Goal: Task Accomplishment & Management: Manage account settings

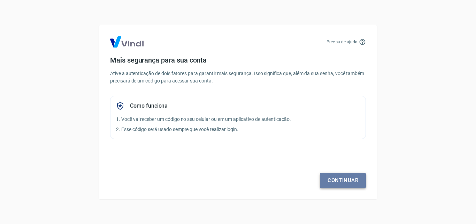
click at [351, 180] on link "Continuar" at bounding box center [343, 180] width 46 height 15
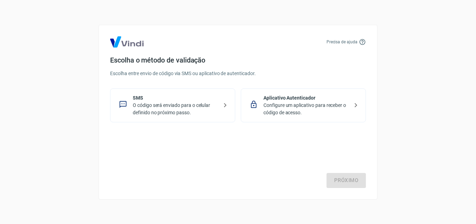
click at [203, 105] on p "O código será enviado para o celular definido no próximo passo." at bounding box center [175, 108] width 85 height 15
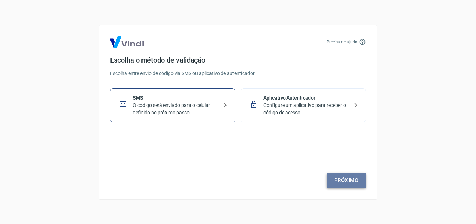
click at [343, 183] on link "Próximo" at bounding box center [346, 180] width 39 height 15
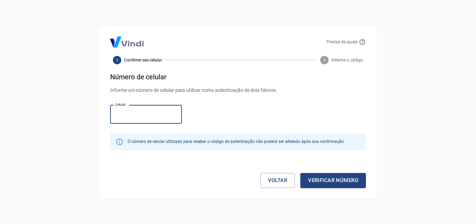
click at [166, 123] on input "Celular" at bounding box center [146, 114] width 72 height 18
type input "[PHONE_NUMBER]"
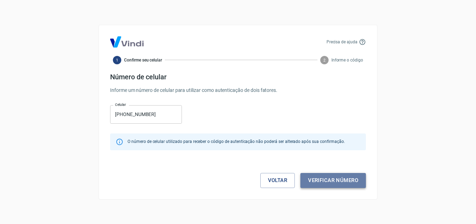
click at [318, 175] on button "Verificar número" at bounding box center [334, 180] width 66 height 15
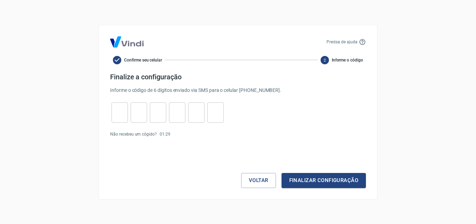
click at [119, 122] on div "​" at bounding box center [120, 112] width 16 height 20
type input "0"
type input "6"
type input "7"
type input "6"
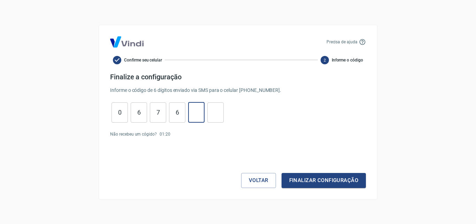
type input "4"
type input "6"
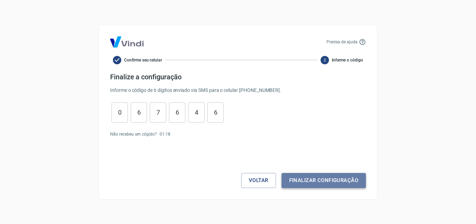
click at [326, 182] on button "Finalizar configuração" at bounding box center [324, 180] width 84 height 15
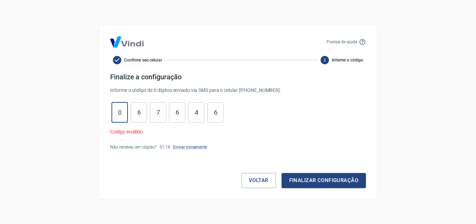
click at [116, 111] on input "0" at bounding box center [120, 112] width 16 height 15
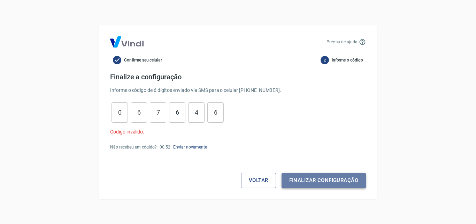
click at [318, 176] on button "Finalizar configuração" at bounding box center [324, 180] width 84 height 15
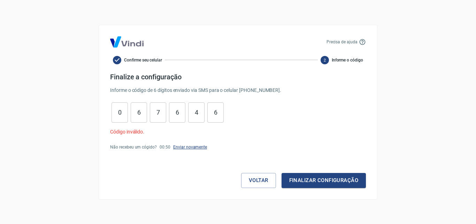
click at [182, 148] on link "Enviar novamente" at bounding box center [190, 146] width 34 height 5
click at [123, 115] on input "0" at bounding box center [120, 112] width 16 height 15
type input "7"
type input "9"
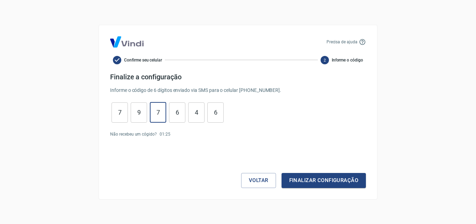
type input "1"
type input "4"
type input "9"
type input "5"
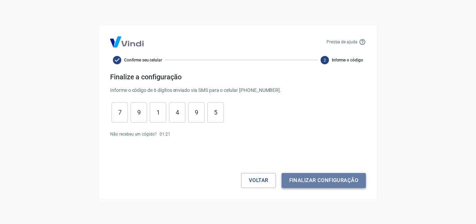
click at [307, 182] on button "Finalizar configuração" at bounding box center [324, 180] width 84 height 15
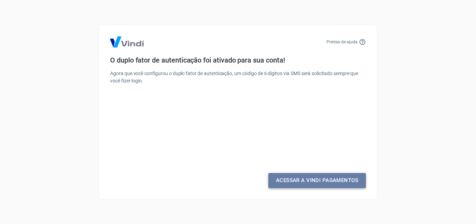
click at [307, 180] on link "Acessar a Vindi Pagamentos" at bounding box center [318, 180] width 98 height 15
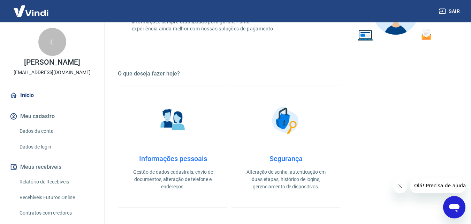
scroll to position [116, 0]
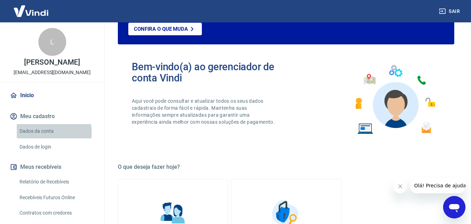
click at [32, 132] on link "Dados da conta" at bounding box center [56, 131] width 79 height 14
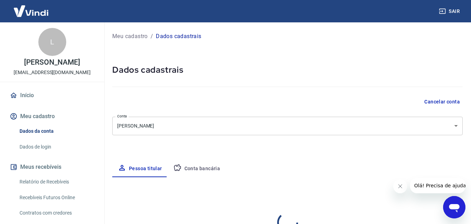
select select "SC"
select select "business"
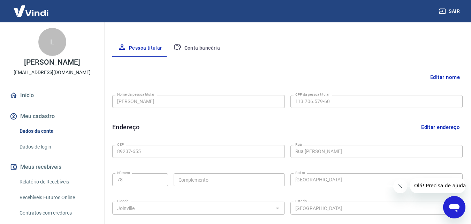
scroll to position [121, 0]
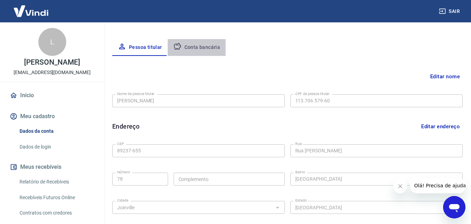
click at [210, 53] on button "Conta bancária" at bounding box center [197, 47] width 58 height 17
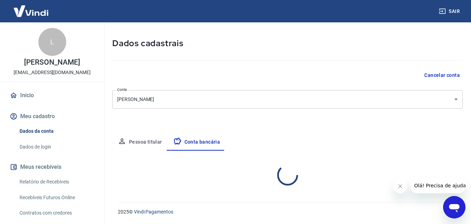
select select "1"
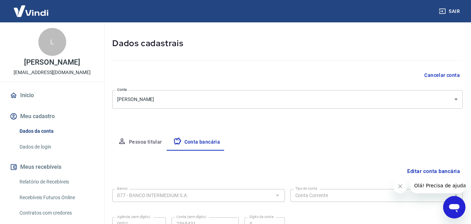
scroll to position [94, 0]
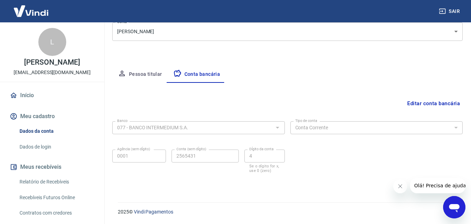
click at [314, 180] on form "Banco 077 - BANCO INTERMEDIUM S.A. Banco Tipo de conta Conta Corrente Conta Pou…" at bounding box center [287, 151] width 350 height 67
drag, startPoint x: 105, startPoint y: 146, endPoint x: 102, endPoint y: 162, distance: 16.0
click at [102, 129] on div "Sair L Luana Cristina Alves luanacristinaalvees@gmail.com Início Meu cadastro D…" at bounding box center [235, 18] width 471 height 224
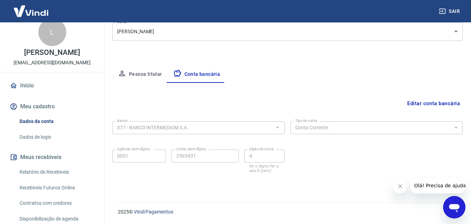
scroll to position [0, 0]
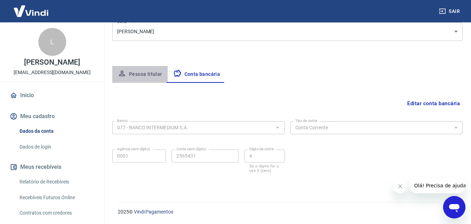
click at [151, 74] on button "Pessoa titular" at bounding box center [139, 74] width 55 height 17
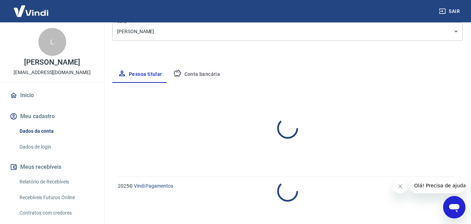
select select "SC"
select select "business"
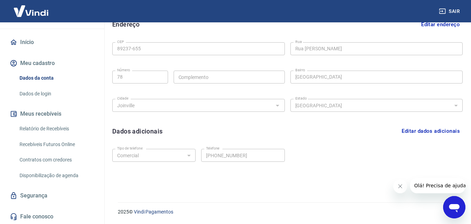
scroll to position [53, 0]
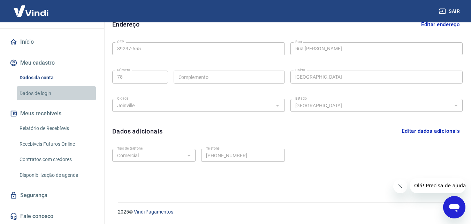
click at [63, 97] on link "Dados de login" at bounding box center [56, 93] width 79 height 14
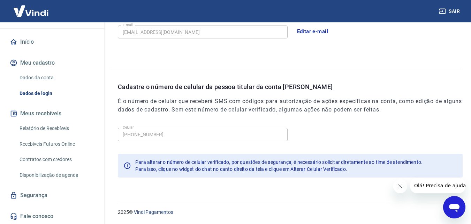
scroll to position [223, 0]
drag, startPoint x: 35, startPoint y: 203, endPoint x: 41, endPoint y: 198, distance: 7.5
click at [41, 198] on div "Início Meu cadastro Dados da conta Dados de login Meus recebíveis Relatório de …" at bounding box center [52, 128] width 104 height 189
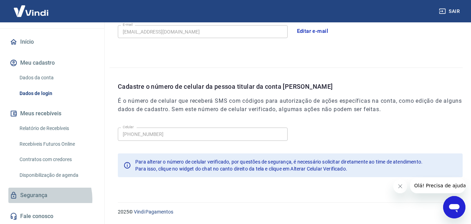
click at [41, 198] on link "Segurança" at bounding box center [52, 194] width 88 height 15
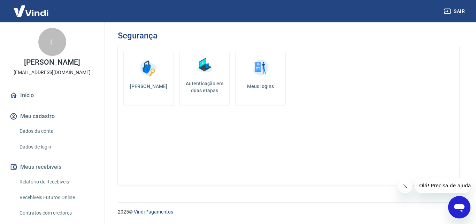
click at [31, 95] on link "Início" at bounding box center [52, 95] width 88 height 15
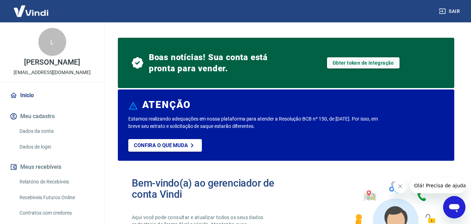
click at [99, 127] on div "L Luana Cristina Alves luanacristinaalvees@gmail.com Início Meu cadastro Dados …" at bounding box center [52, 122] width 105 height 201
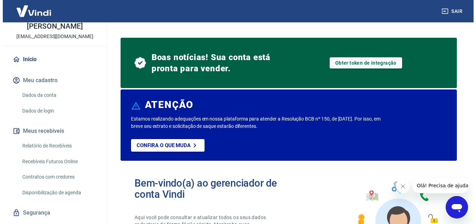
scroll to position [53, 0]
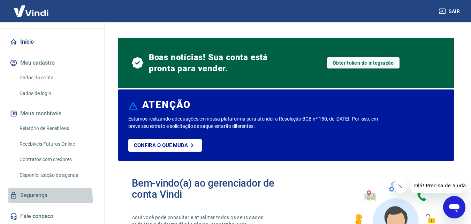
click at [47, 199] on link "Segurança" at bounding box center [52, 194] width 88 height 15
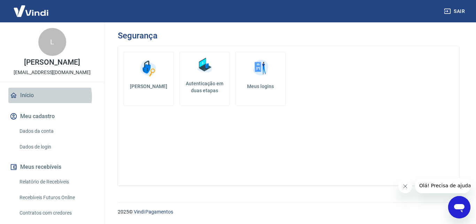
click at [50, 97] on link "Início" at bounding box center [52, 95] width 88 height 15
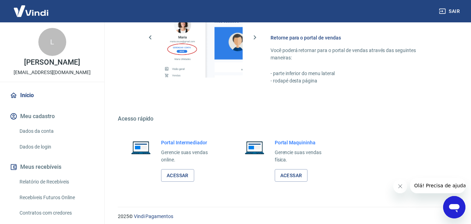
scroll to position [471, 0]
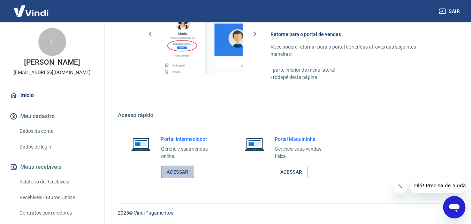
click at [191, 172] on link "Acessar" at bounding box center [177, 171] width 33 height 13
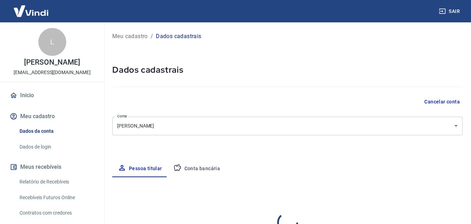
select select "SC"
select select "business"
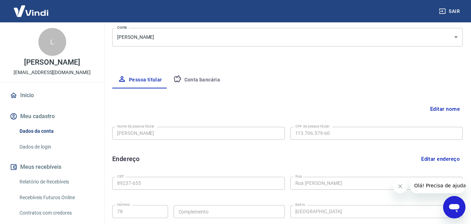
scroll to position [18, 0]
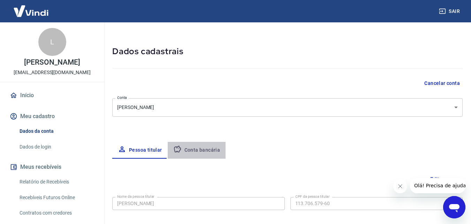
click at [197, 151] on button "Conta bancária" at bounding box center [197, 150] width 58 height 17
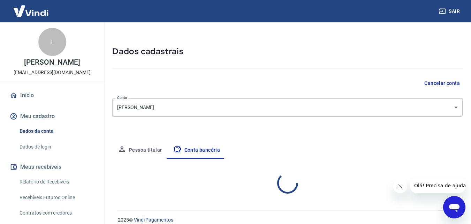
select select "1"
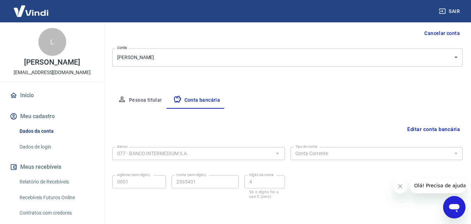
scroll to position [94, 0]
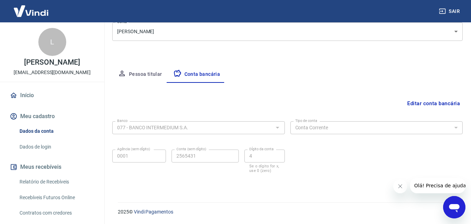
click at [427, 104] on button "Editar conta bancária" at bounding box center [434, 103] width 58 height 13
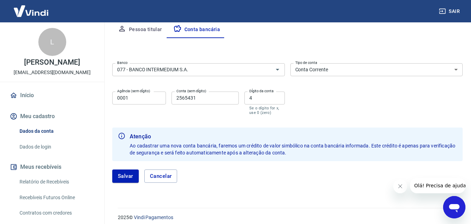
scroll to position [144, 0]
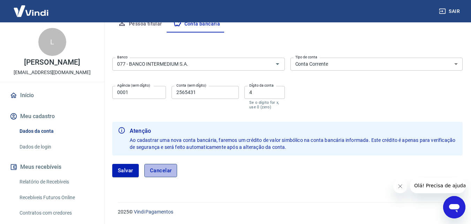
click at [154, 170] on button "Cancelar" at bounding box center [160, 170] width 33 height 13
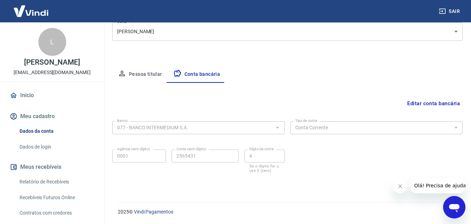
scroll to position [94, 0]
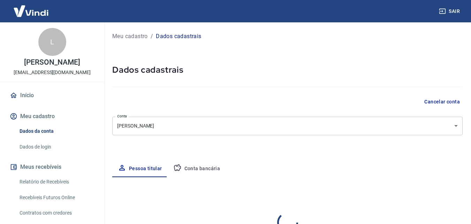
select select "SC"
select select "business"
type input "113.706.579-60"
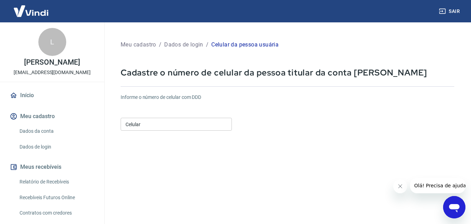
click at [135, 126] on input "Celular" at bounding box center [176, 124] width 111 height 13
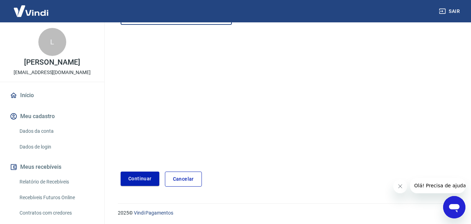
scroll to position [107, 0]
type input "[PHONE_NUMBER]"
click at [137, 173] on button "Continuar" at bounding box center [140, 177] width 39 height 14
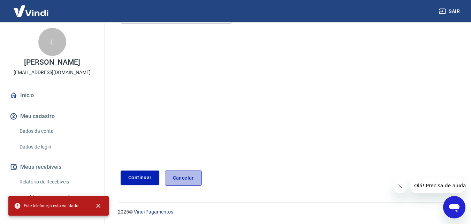
click at [187, 174] on link "Cancelar" at bounding box center [183, 177] width 37 height 15
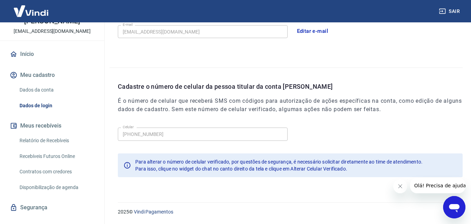
scroll to position [53, 0]
